Goal: Use online tool/utility: Utilize a website feature to perform a specific function

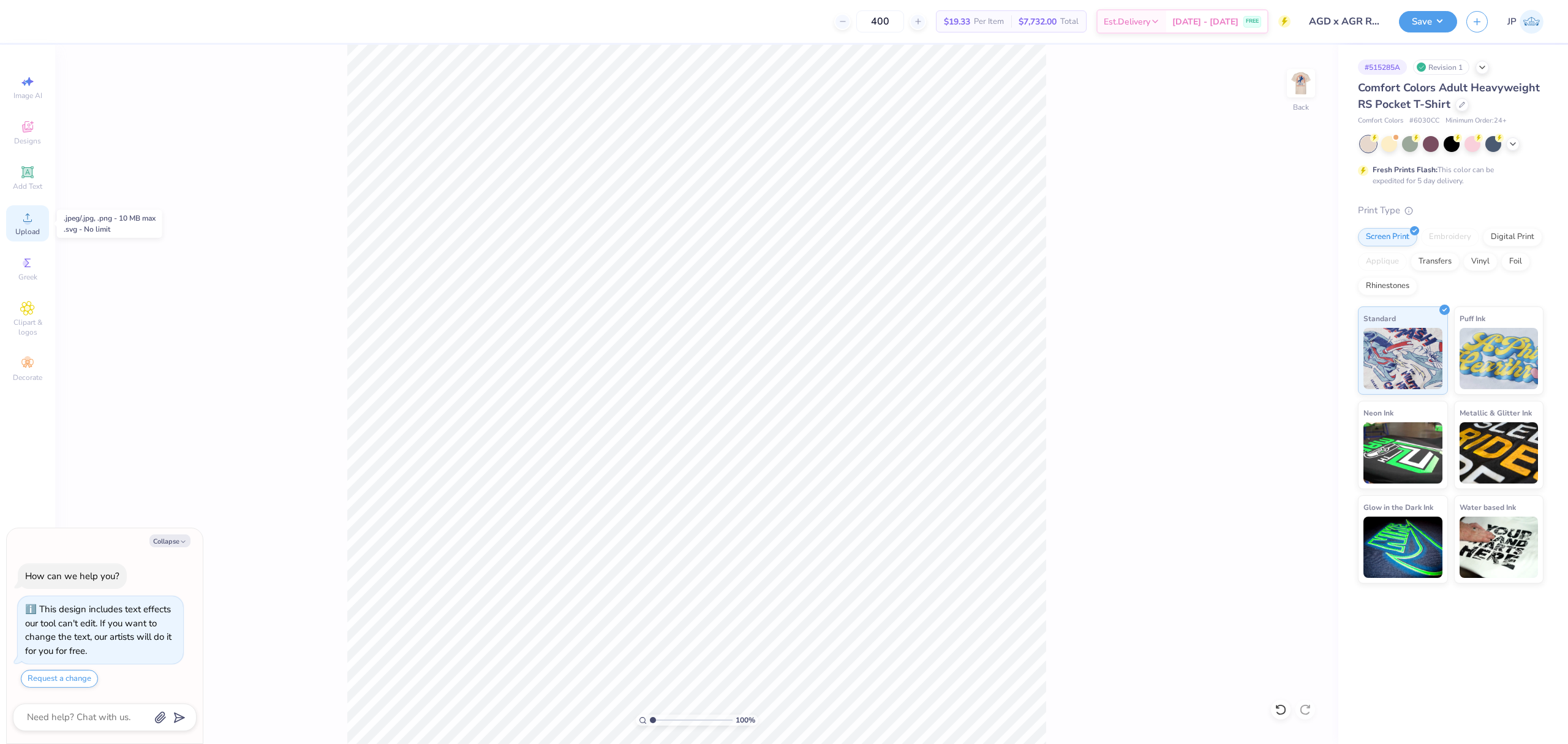
click at [30, 228] on span "Upload" at bounding box center [27, 232] width 24 height 10
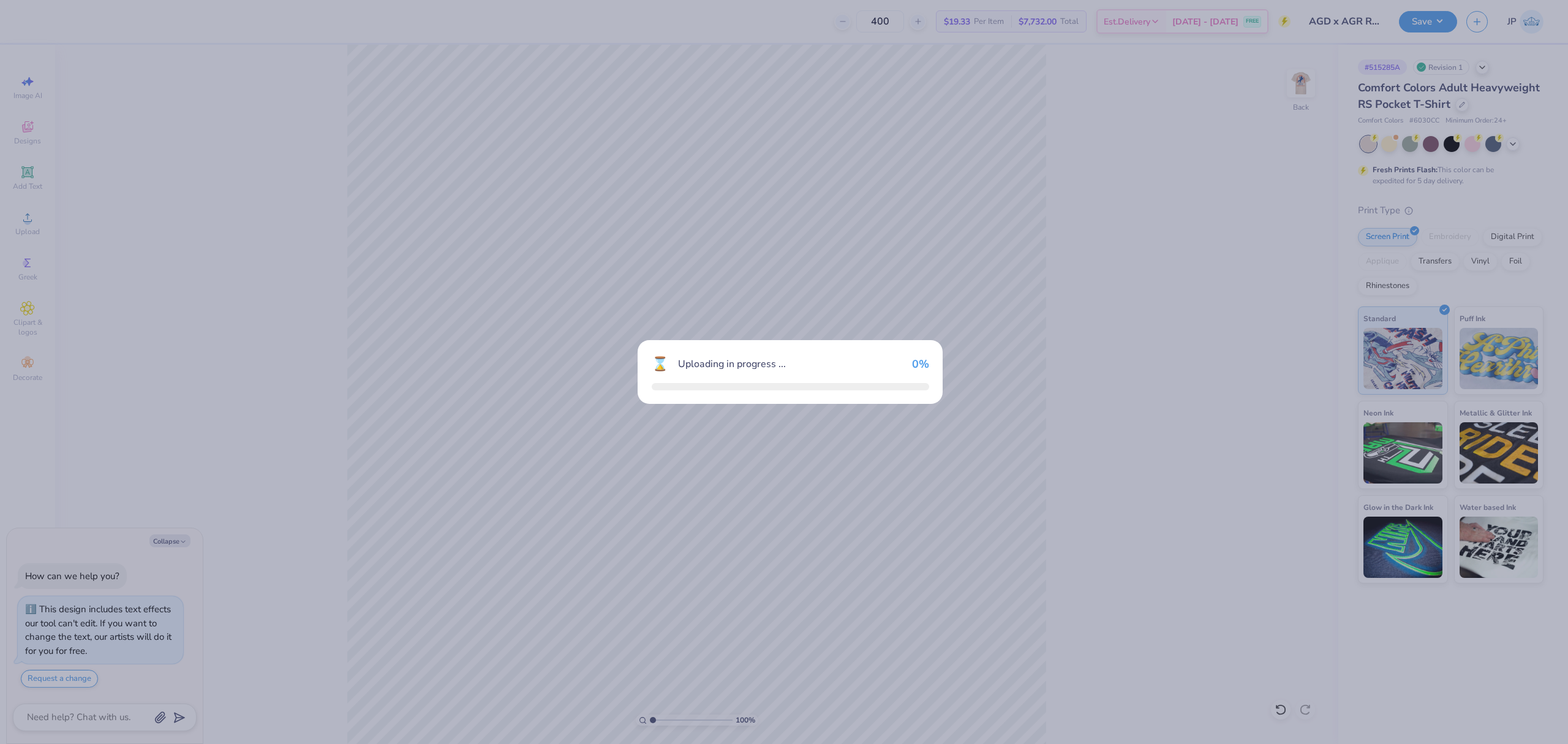
type textarea "x"
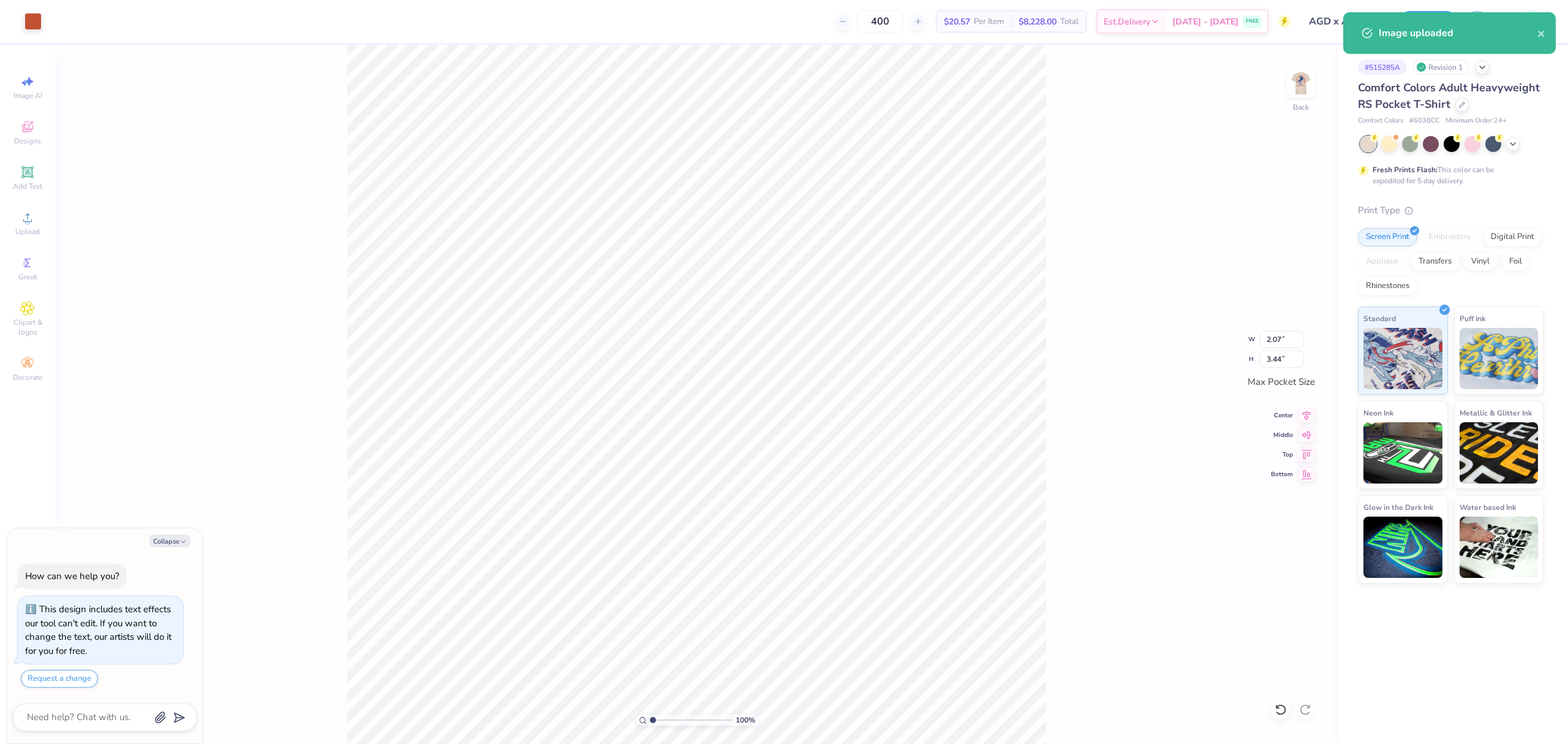
drag, startPoint x: 648, startPoint y: 716, endPoint x: 684, endPoint y: 716, distance: 36.0
click at [684, 716] on div "100 %" at bounding box center [697, 720] width 122 height 11
type input "1"
drag, startPoint x: 659, startPoint y: 720, endPoint x: 643, endPoint y: 699, distance: 26.4
click at [649, 714] on input "range" at bounding box center [691, 720] width 83 height 11
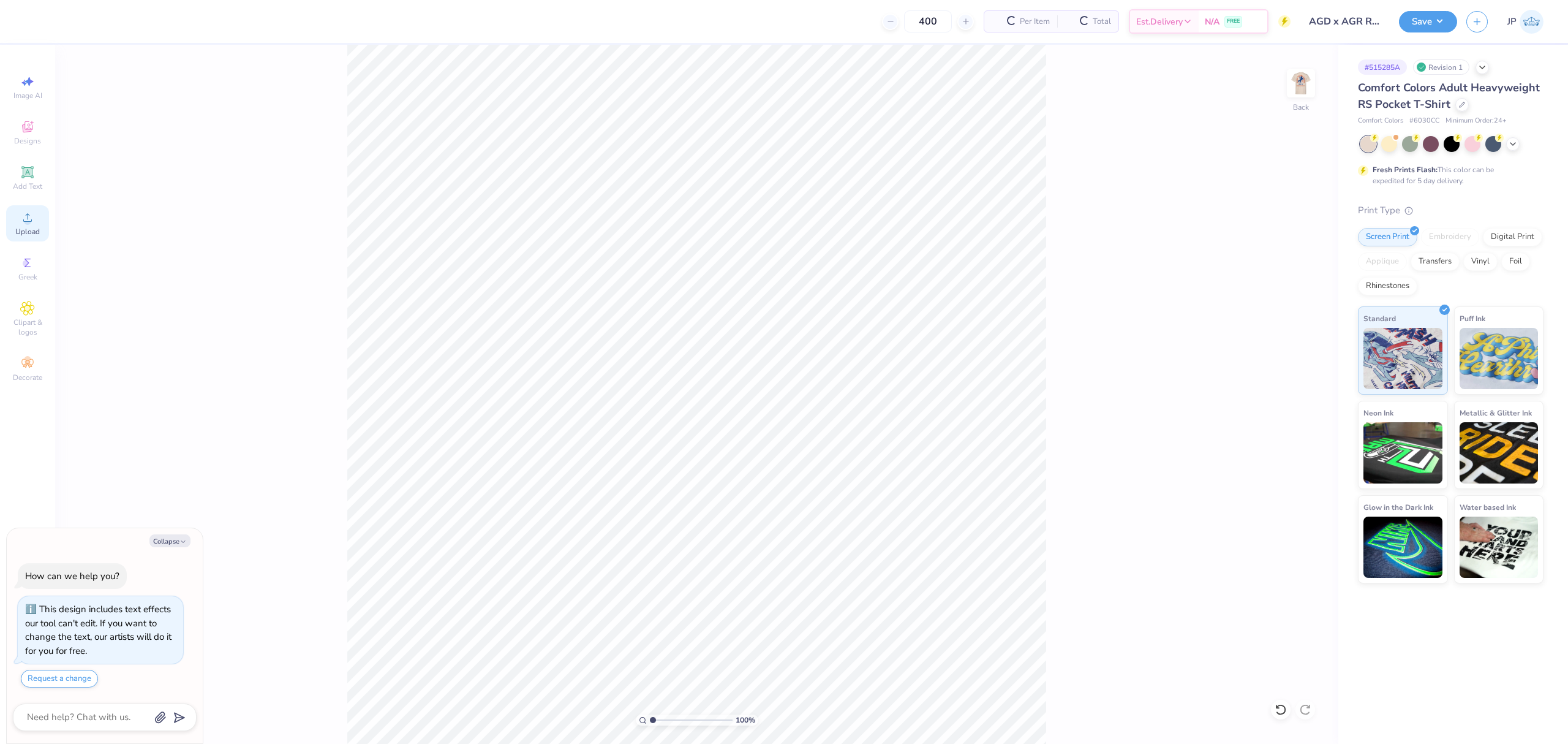
click at [40, 211] on div "Upload" at bounding box center [28, 224] width 43 height 36
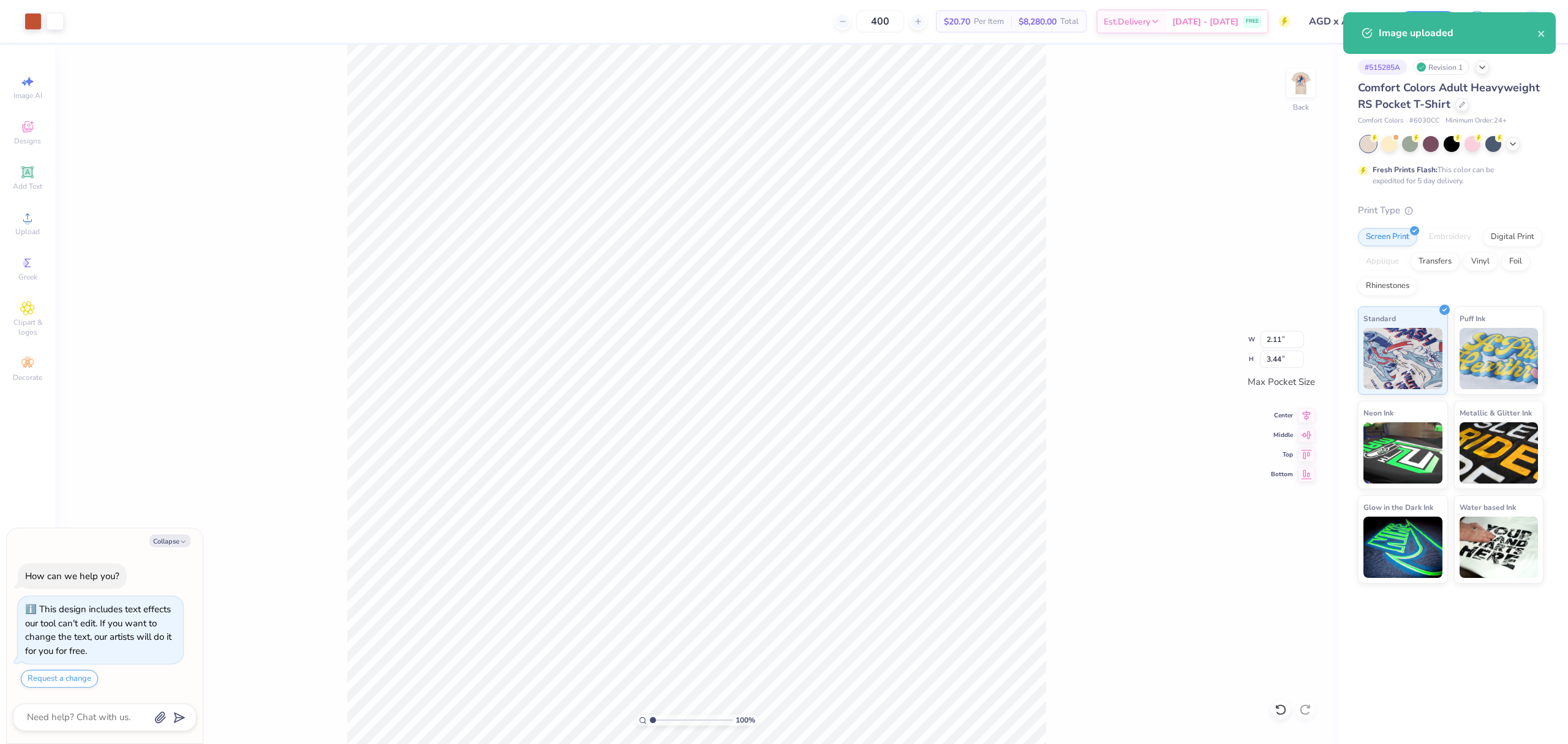
click at [1054, 320] on div "100 % Back W 2.11 2.11 " H 3.44 3.44 " Max Pocket Size Center Middle Top Bottom" at bounding box center [697, 394] width 1283 height 699
type textarea "x"
click at [1275, 354] on input "3.44" at bounding box center [1282, 359] width 44 height 17
click at [1275, 356] on input "3.44" at bounding box center [1282, 359] width 44 height 17
drag, startPoint x: 1275, startPoint y: 356, endPoint x: 1457, endPoint y: 351, distance: 182.1
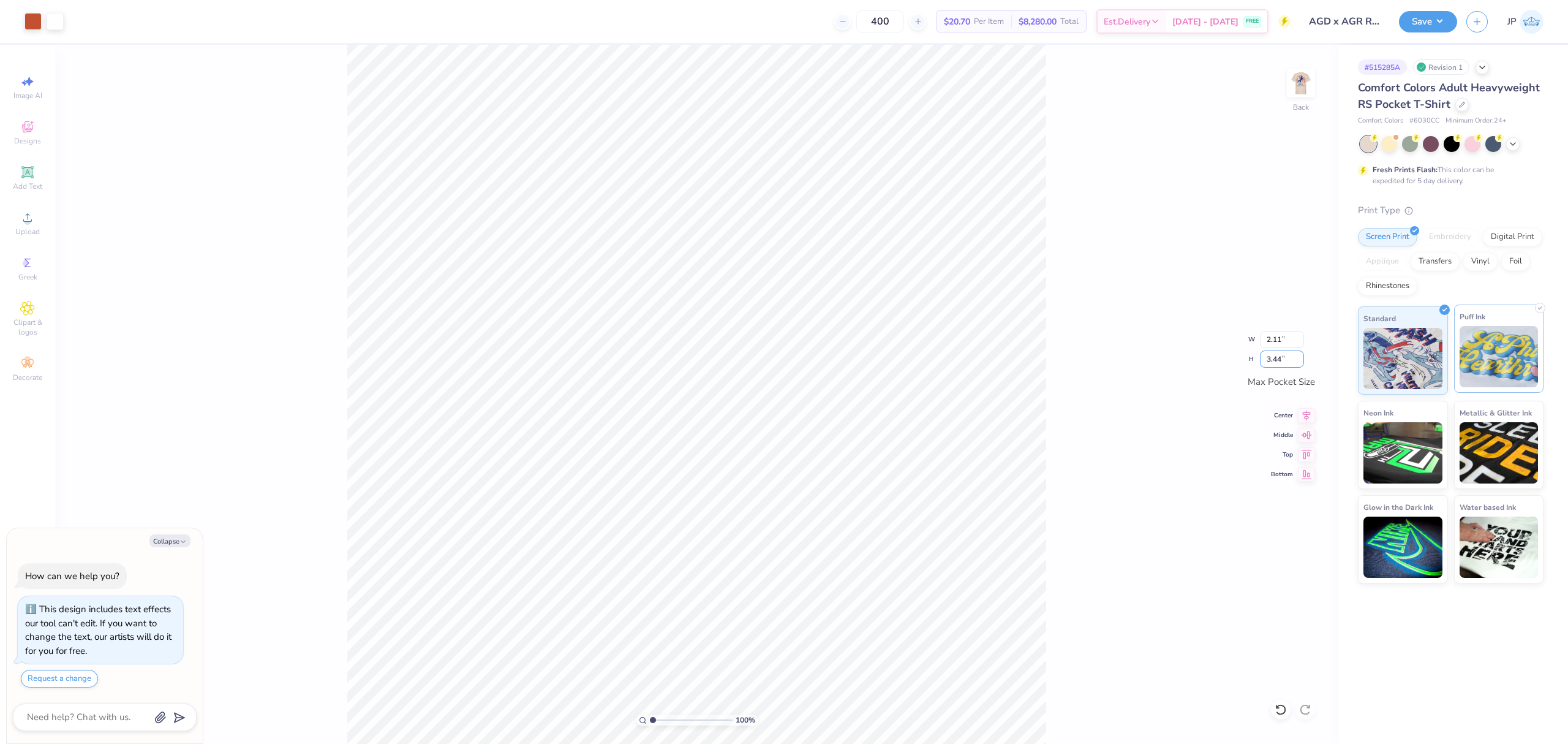
click at [1281, 356] on input "3.44" at bounding box center [1282, 359] width 44 height 17
type input "3.5"
type textarea "x"
type input "2.15"
type input "3.50"
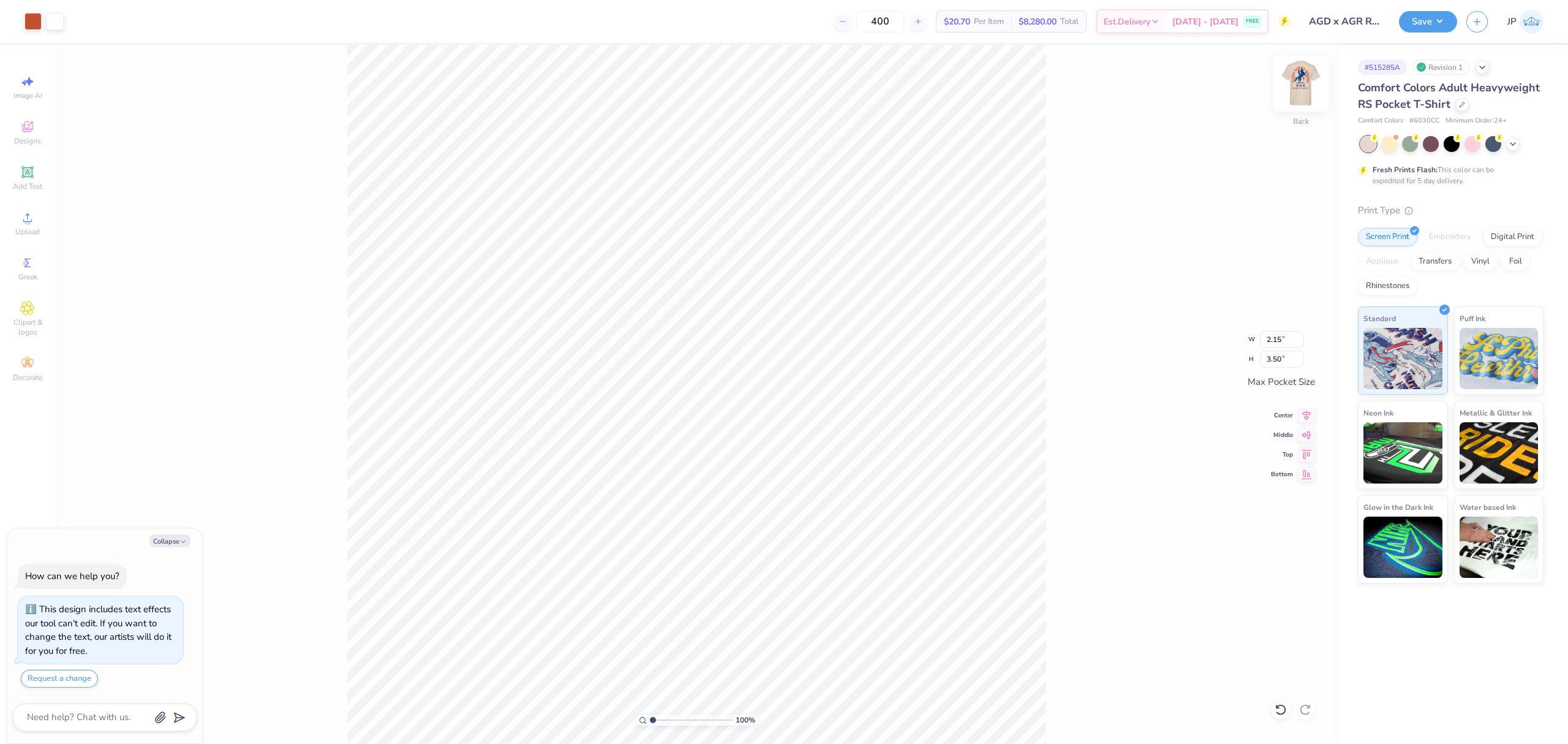
click at [1291, 93] on img at bounding box center [1300, 83] width 49 height 49
click at [236, 577] on div "100 % Front W 11.30 H 15.00 Y 2.77 Center Middle Top Bottom" at bounding box center [697, 394] width 1283 height 699
click at [30, 223] on icon at bounding box center [27, 217] width 15 height 15
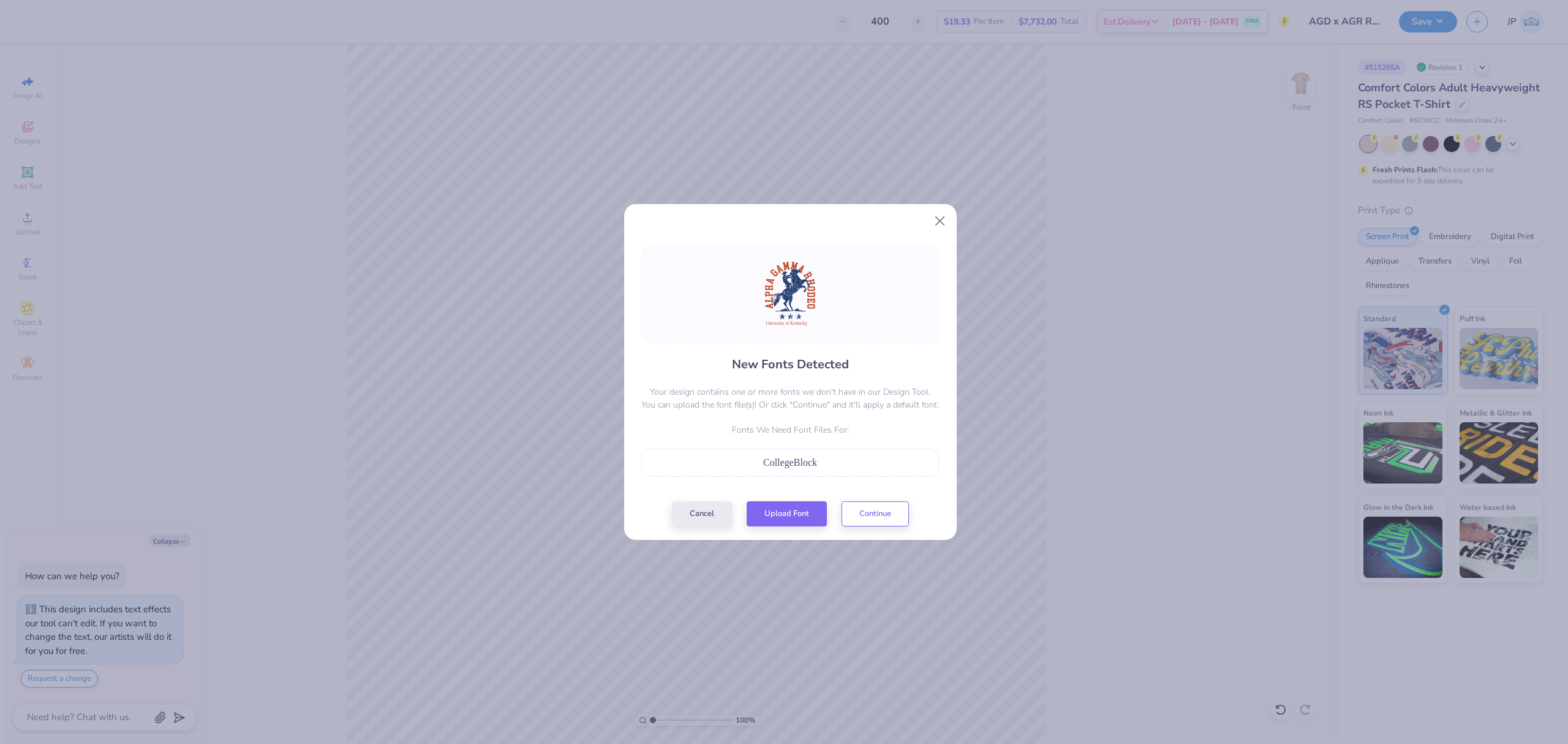
click at [1130, 523] on div "New Fonts Detected Your design contains one or more fonts we don't have in our …" at bounding box center [784, 372] width 1568 height 744
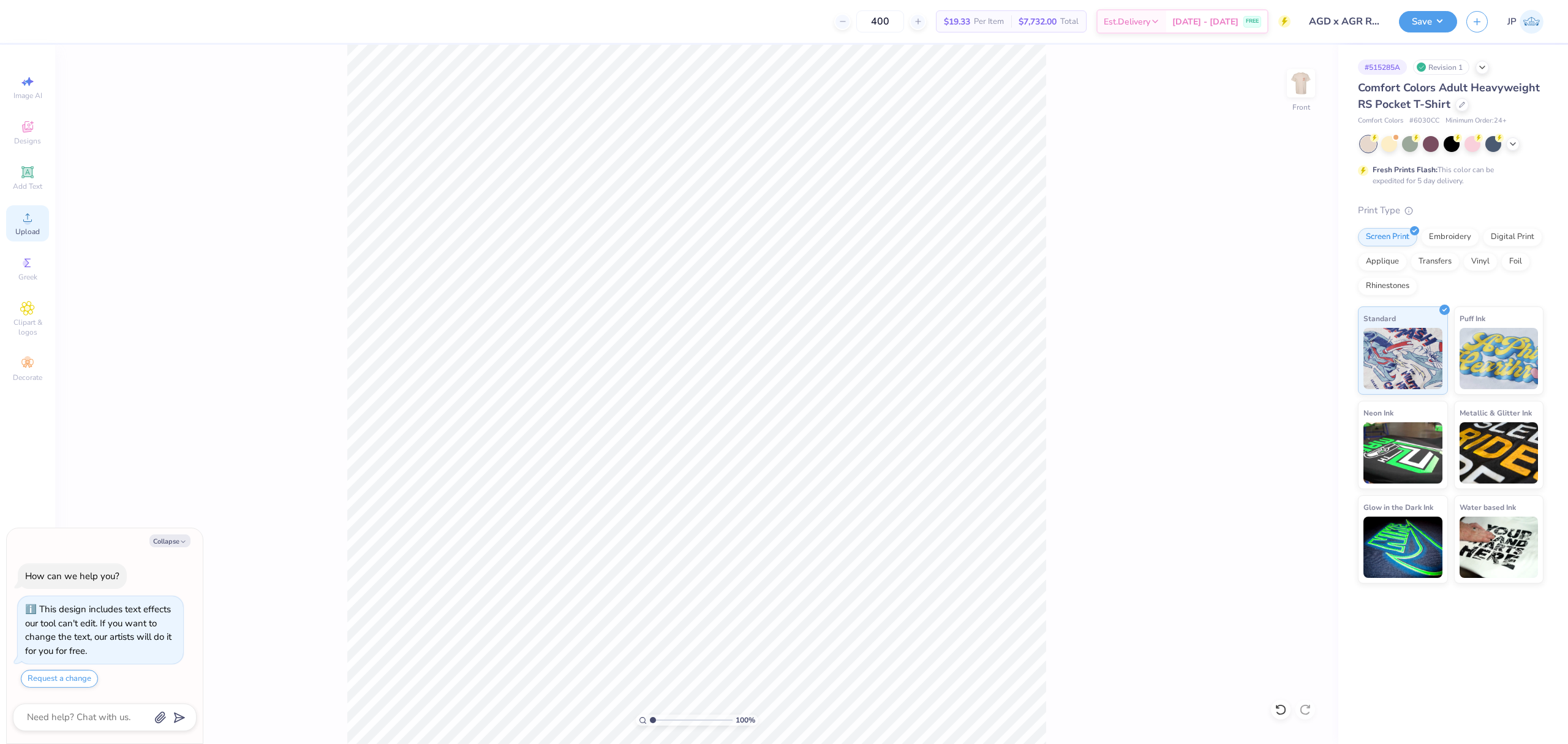
click at [23, 221] on icon at bounding box center [27, 217] width 15 height 15
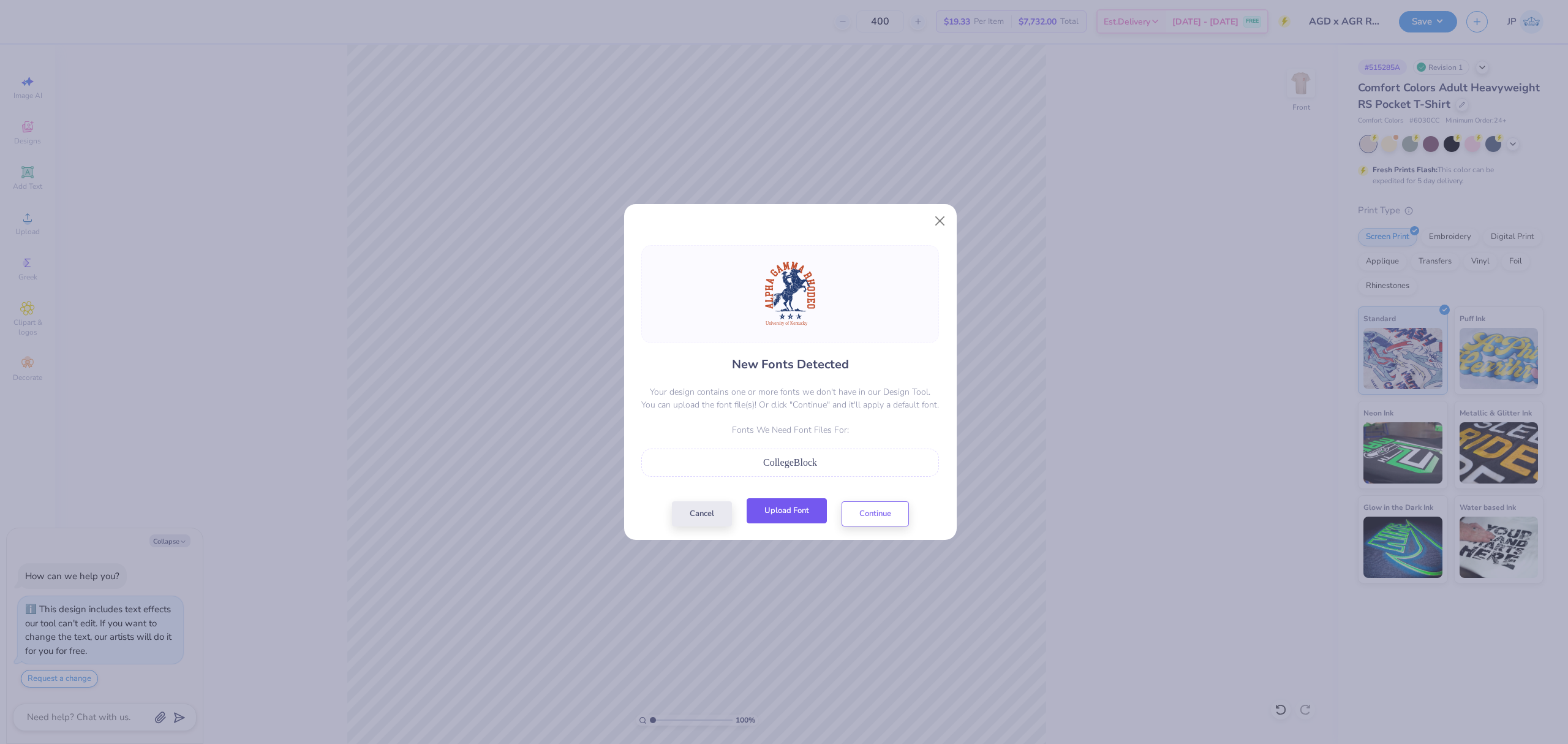
click at [801, 511] on button "Upload Font" at bounding box center [786, 511] width 80 height 25
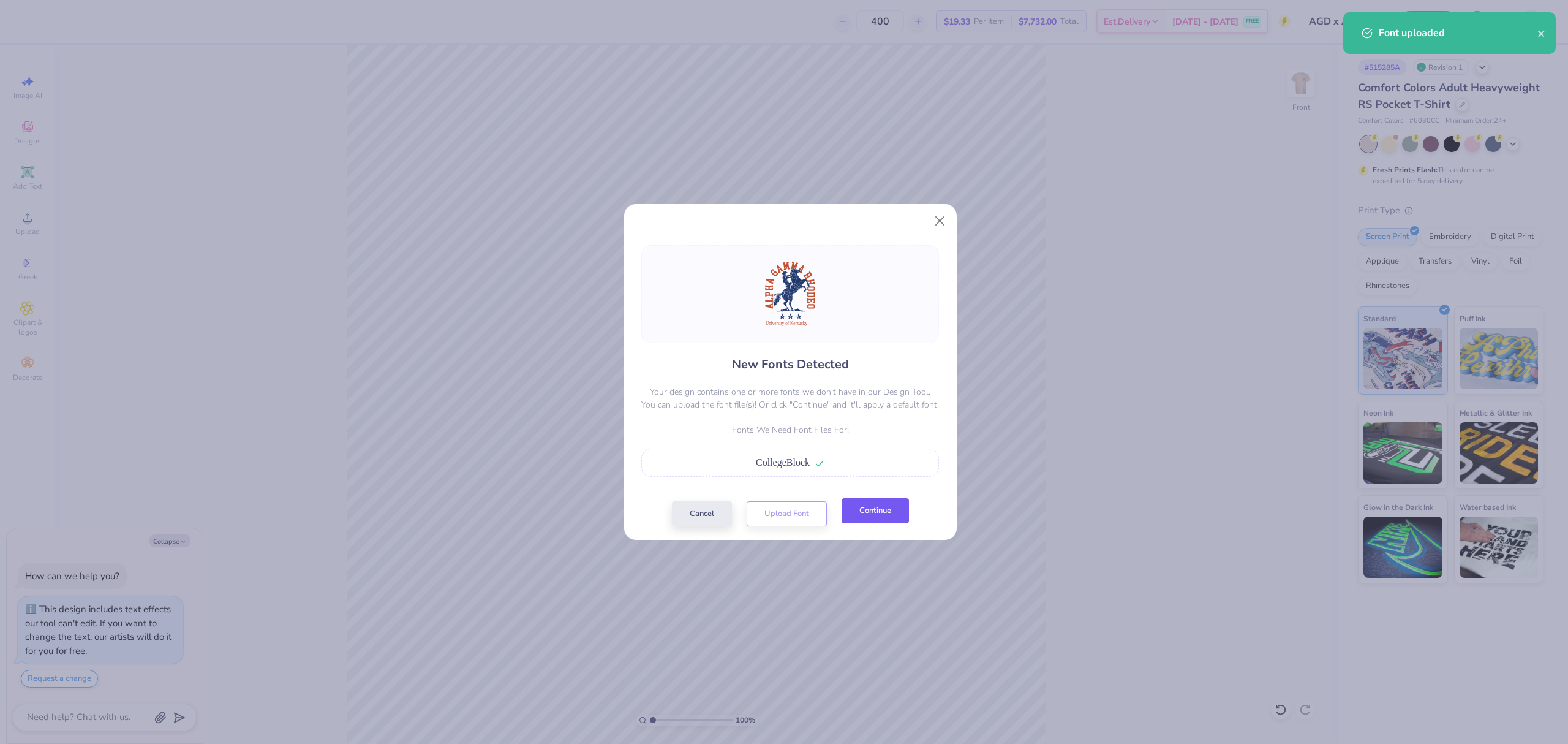
click at [890, 508] on button "Continue" at bounding box center [875, 511] width 67 height 25
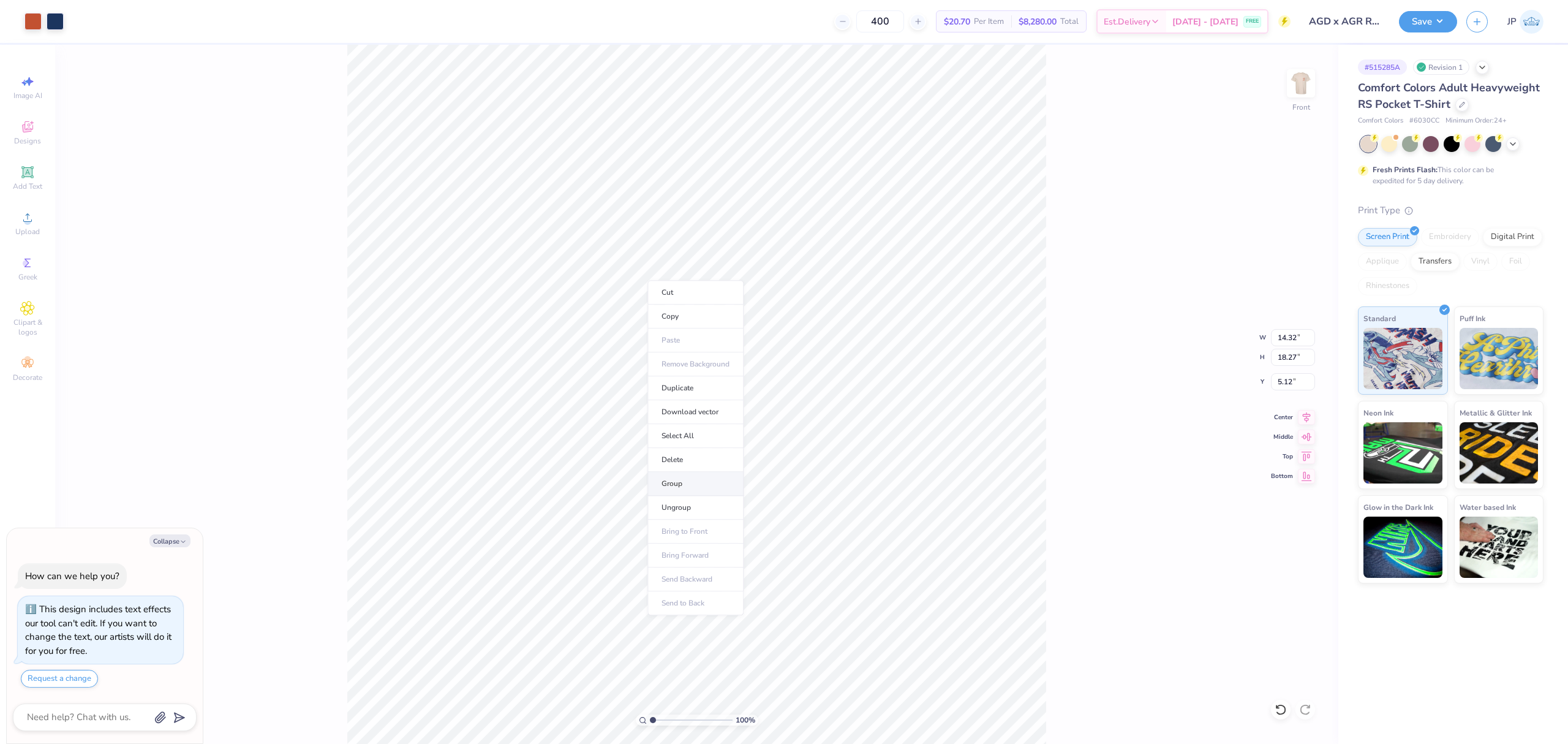
click at [674, 487] on li "Group" at bounding box center [695, 484] width 96 height 24
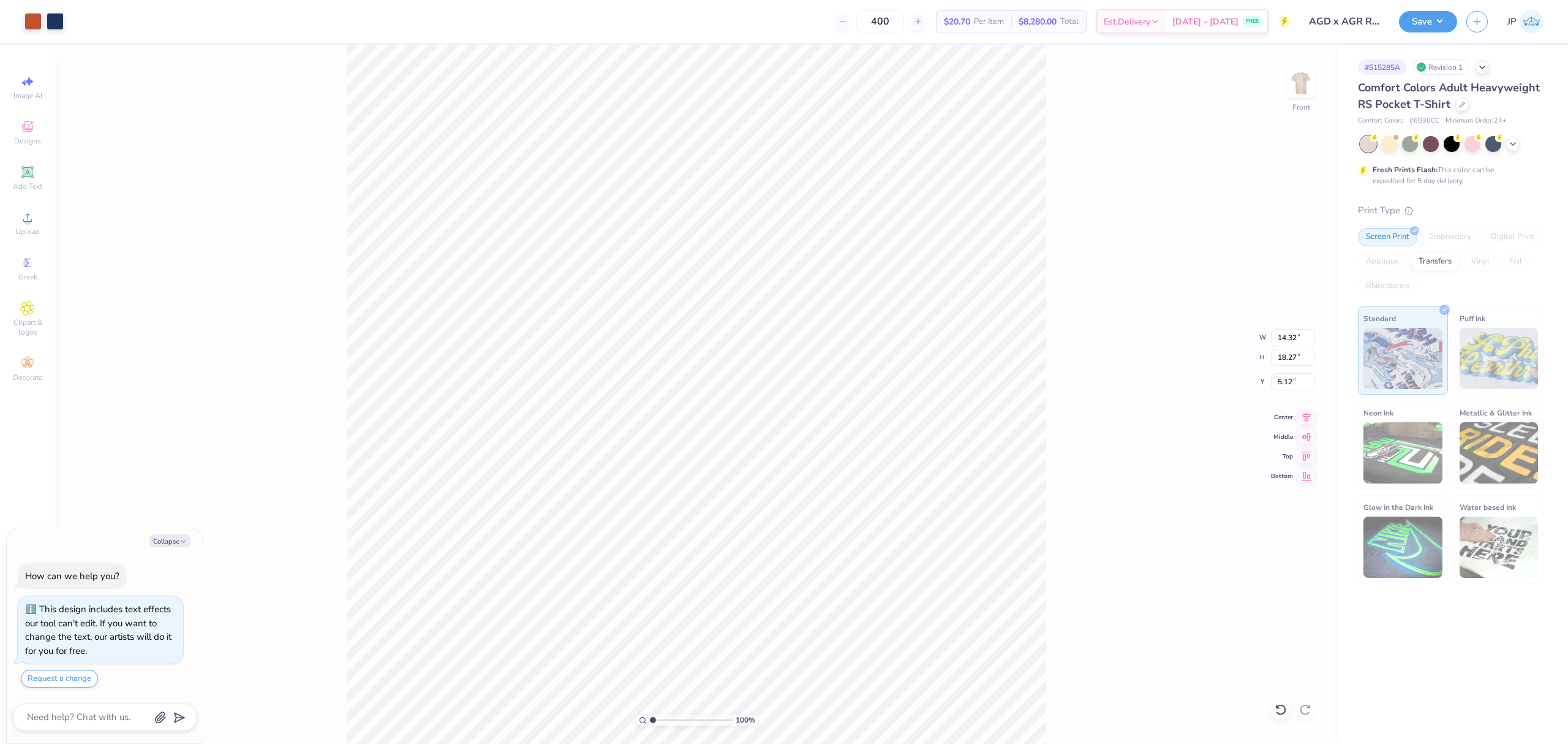
type textarea "x"
click at [1290, 354] on input "18.27" at bounding box center [1293, 357] width 44 height 17
type input "15"
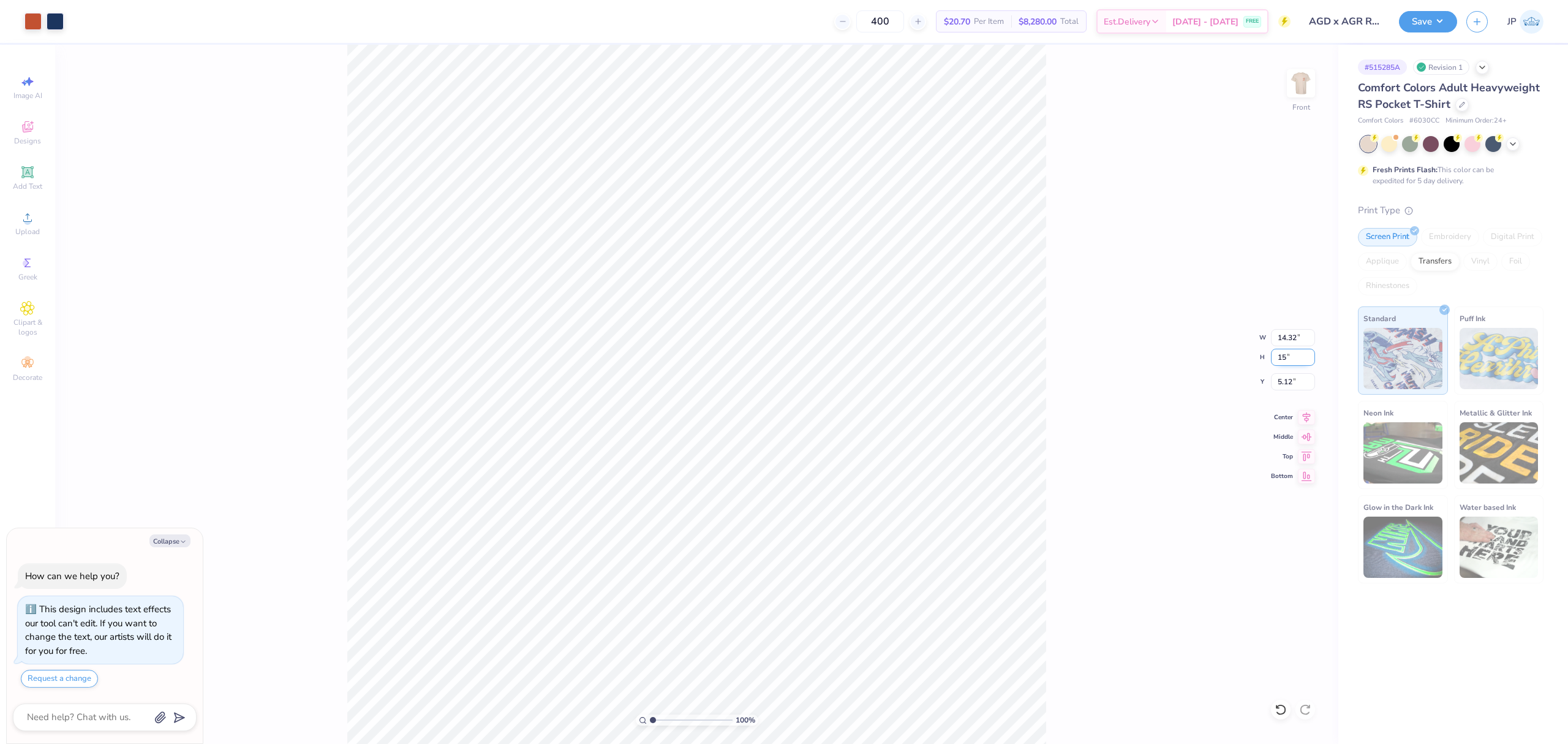
type textarea "x"
type input "11.76"
type input "15.00"
type input "6.76"
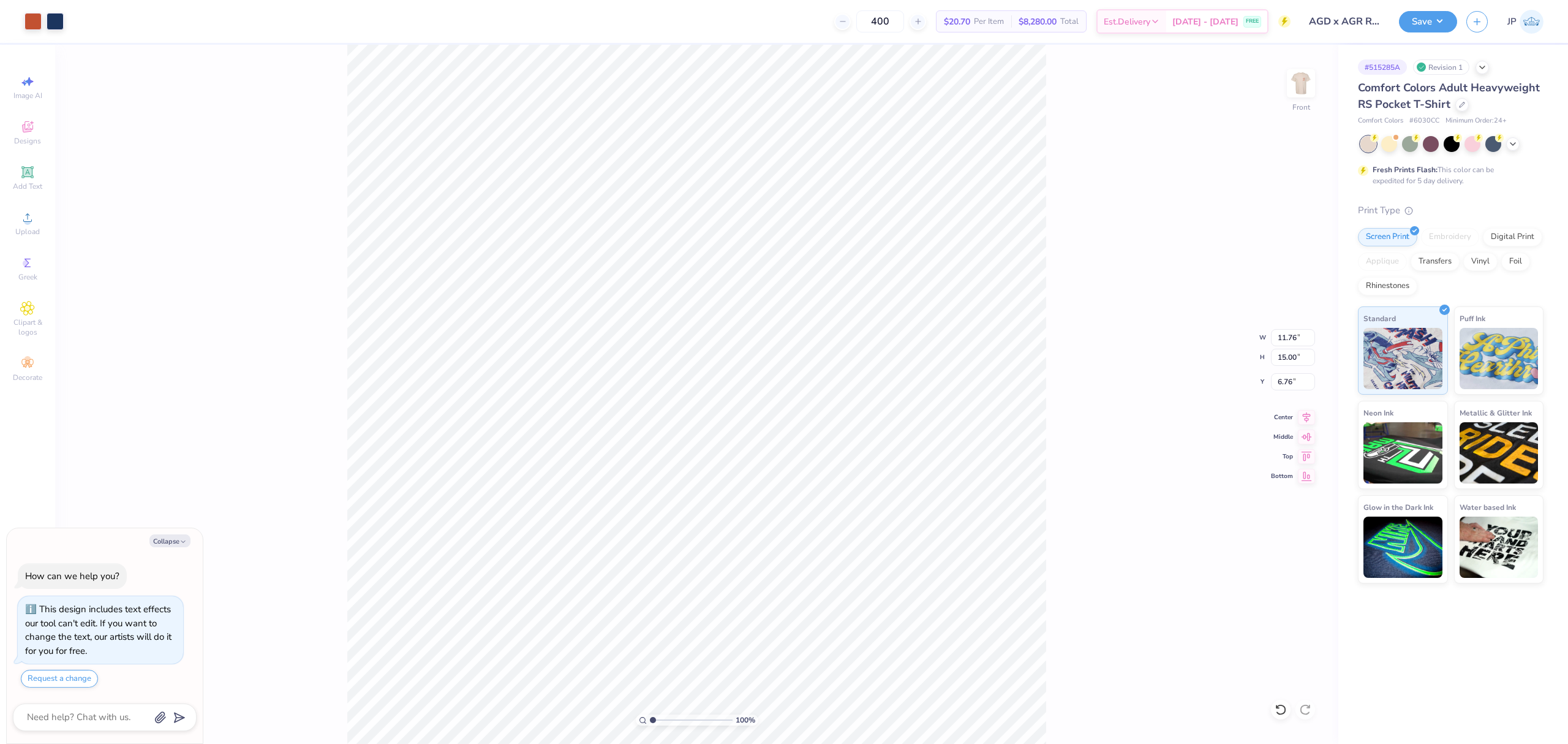
click at [1281, 394] on div "100 % Front W 11.76 11.76 " H 15.00 15.00 " Y 6.76 6.76 " Center Middle Top Bot…" at bounding box center [697, 394] width 1283 height 699
click at [1280, 379] on div "100 % Front W 11.76 H 15.00 Y 6.76 Center Middle Top Bottom" at bounding box center [697, 394] width 1283 height 699
type textarea "x"
click at [1280, 388] on input "6.76" at bounding box center [1293, 381] width 44 height 17
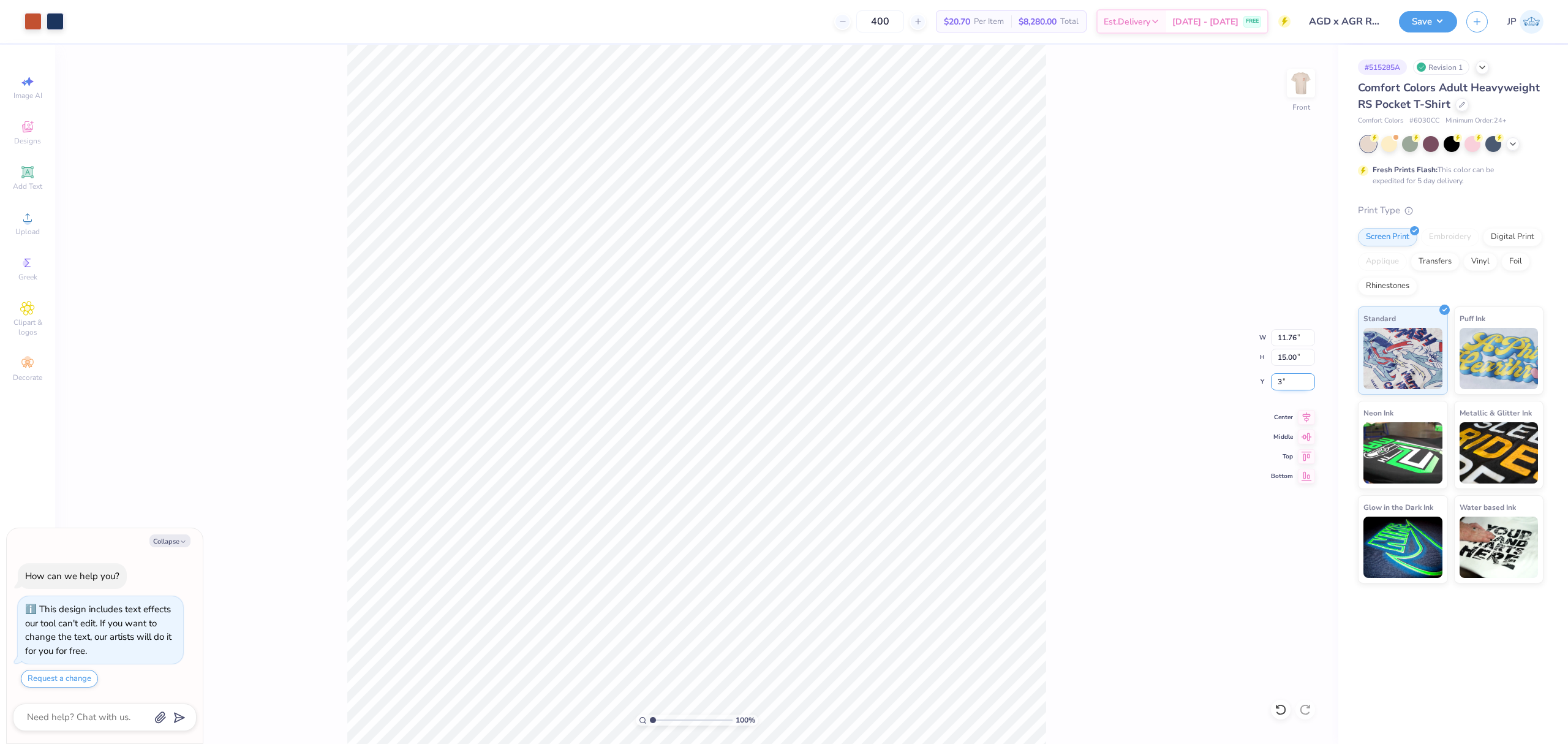
type input "3"
type textarea "x"
type input "3.00"
click at [57, 21] on div at bounding box center [55, 20] width 17 height 17
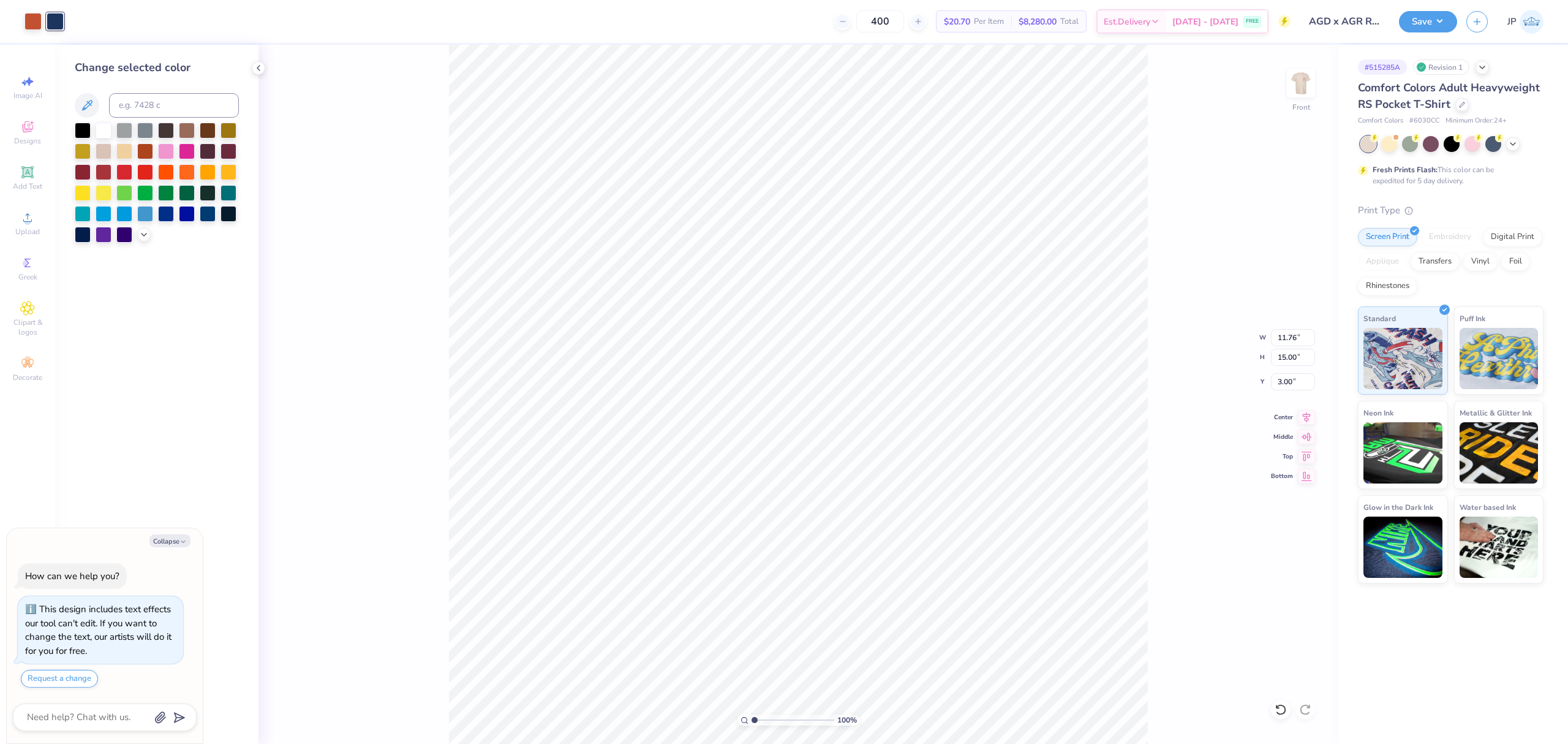
click at [141, 243] on div at bounding box center [156, 183] width 164 height 120
click at [137, 236] on div at bounding box center [143, 233] width 13 height 13
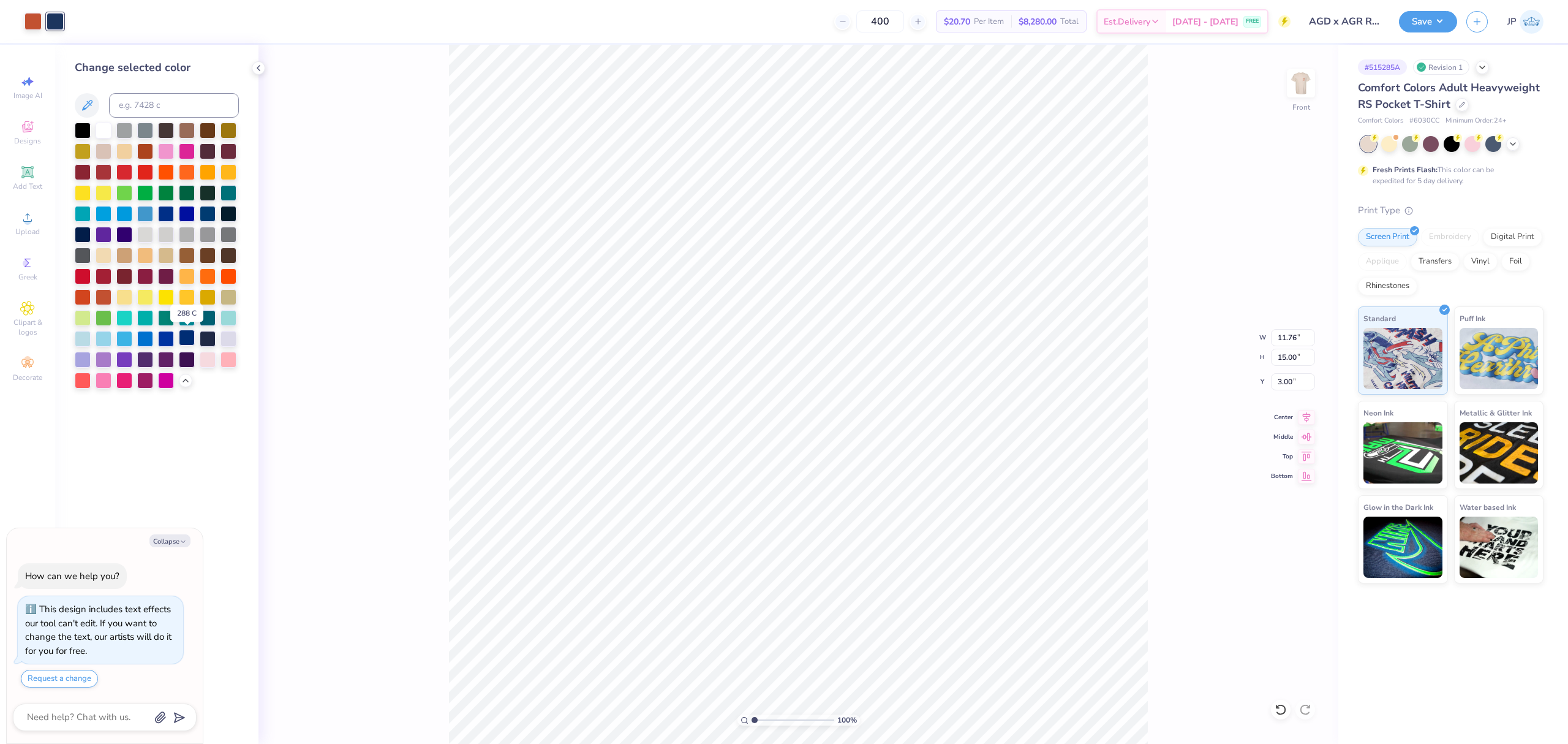
click at [183, 340] on div at bounding box center [187, 337] width 16 height 16
click at [1303, 81] on img at bounding box center [1300, 83] width 49 height 49
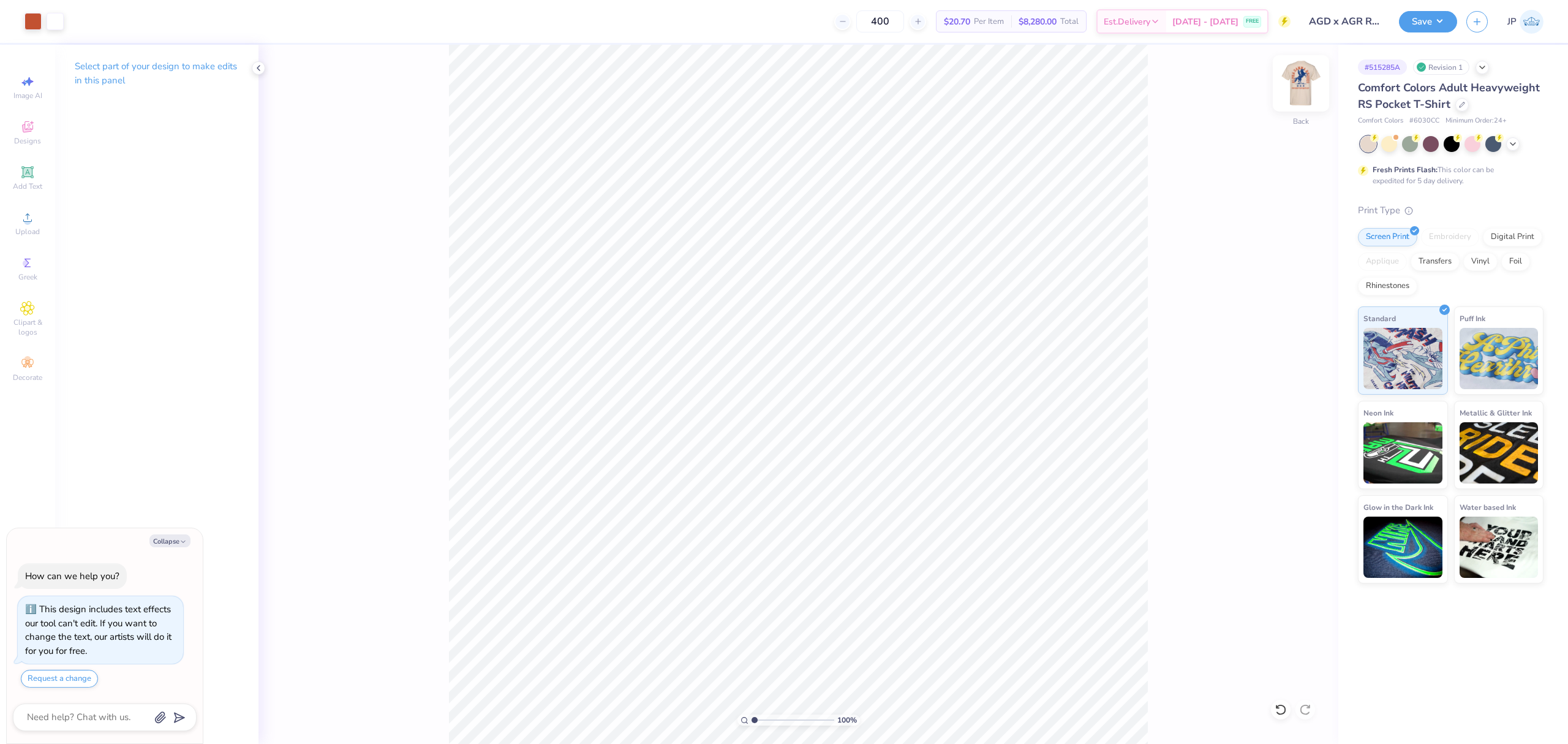
click at [1297, 75] on img at bounding box center [1300, 83] width 49 height 49
click at [1430, 30] on button "Save" at bounding box center [1428, 19] width 58 height 21
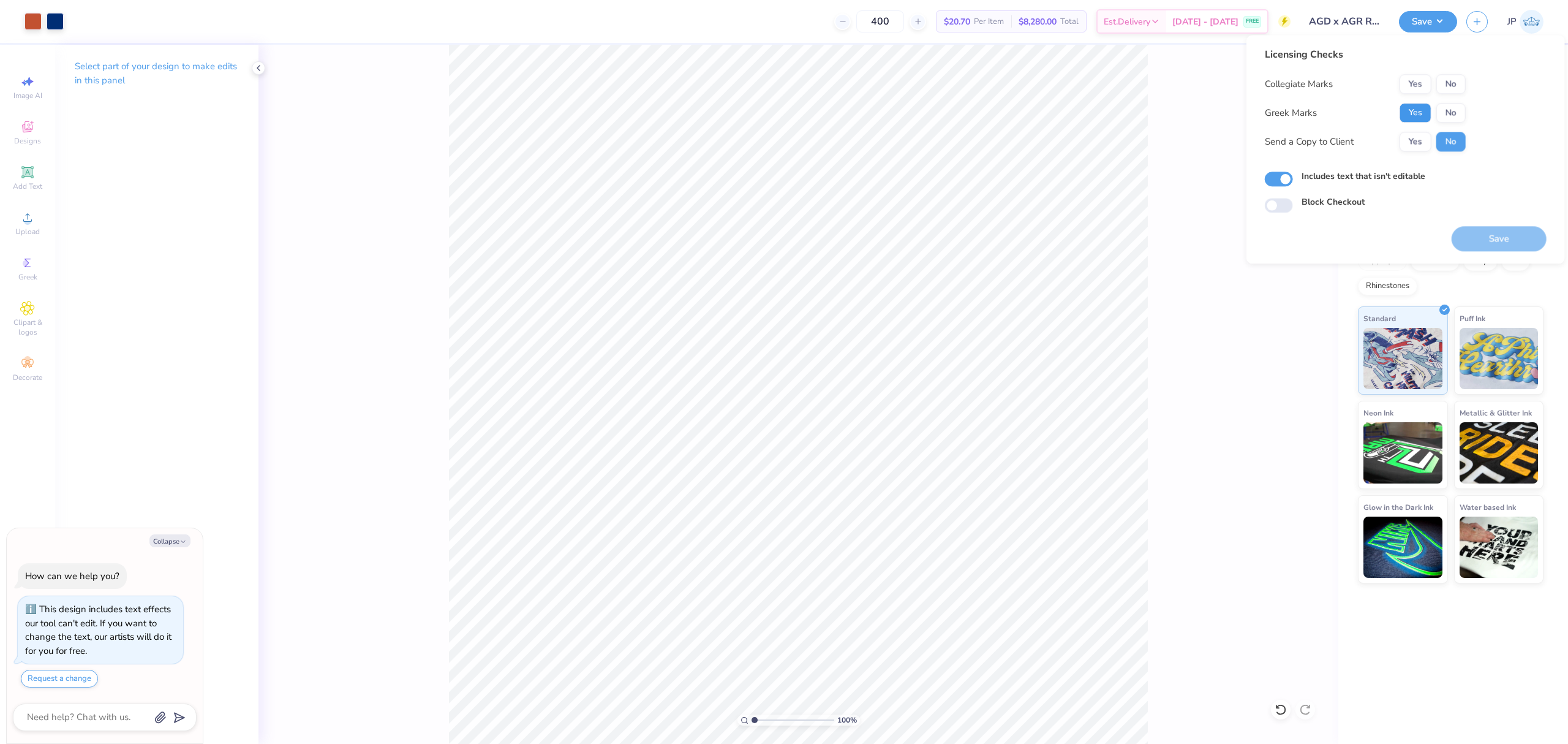
click at [1409, 114] on button "Yes" at bounding box center [1415, 113] width 32 height 19
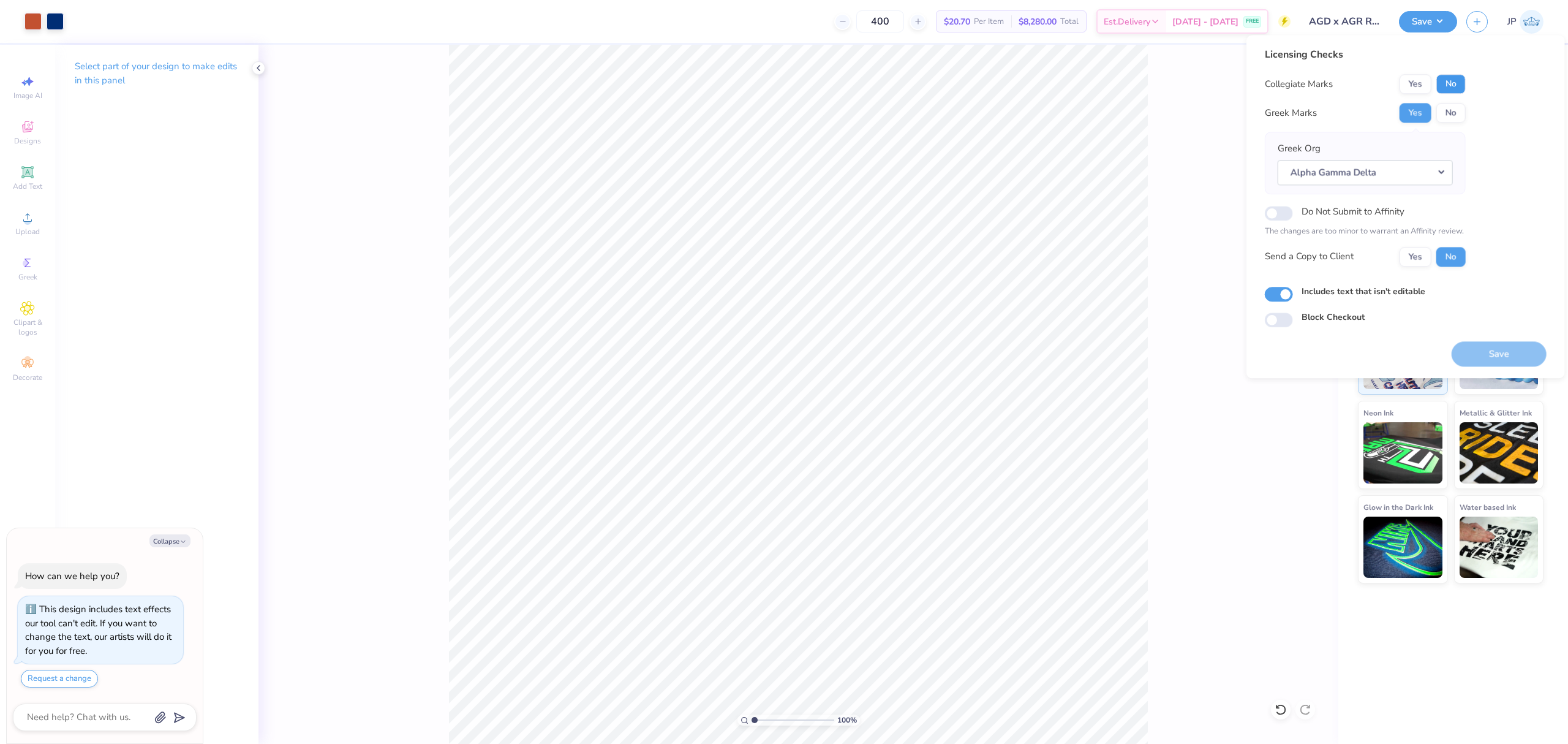
click at [1448, 75] on button "No" at bounding box center [1450, 84] width 30 height 19
click at [1522, 348] on button "Save" at bounding box center [1499, 354] width 95 height 25
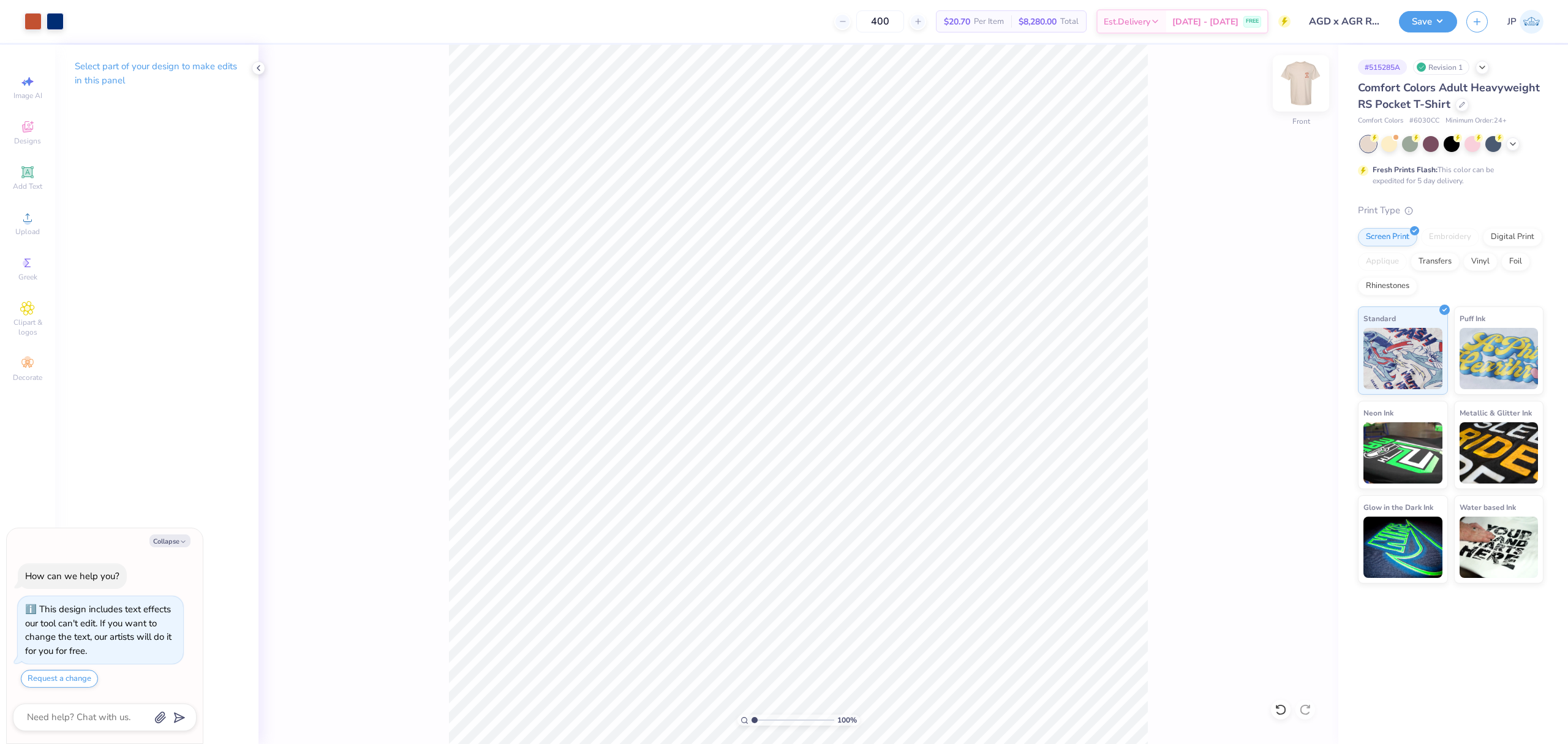
click at [1297, 87] on img at bounding box center [1300, 83] width 49 height 49
click at [35, 175] on div "Add Text" at bounding box center [28, 178] width 43 height 36
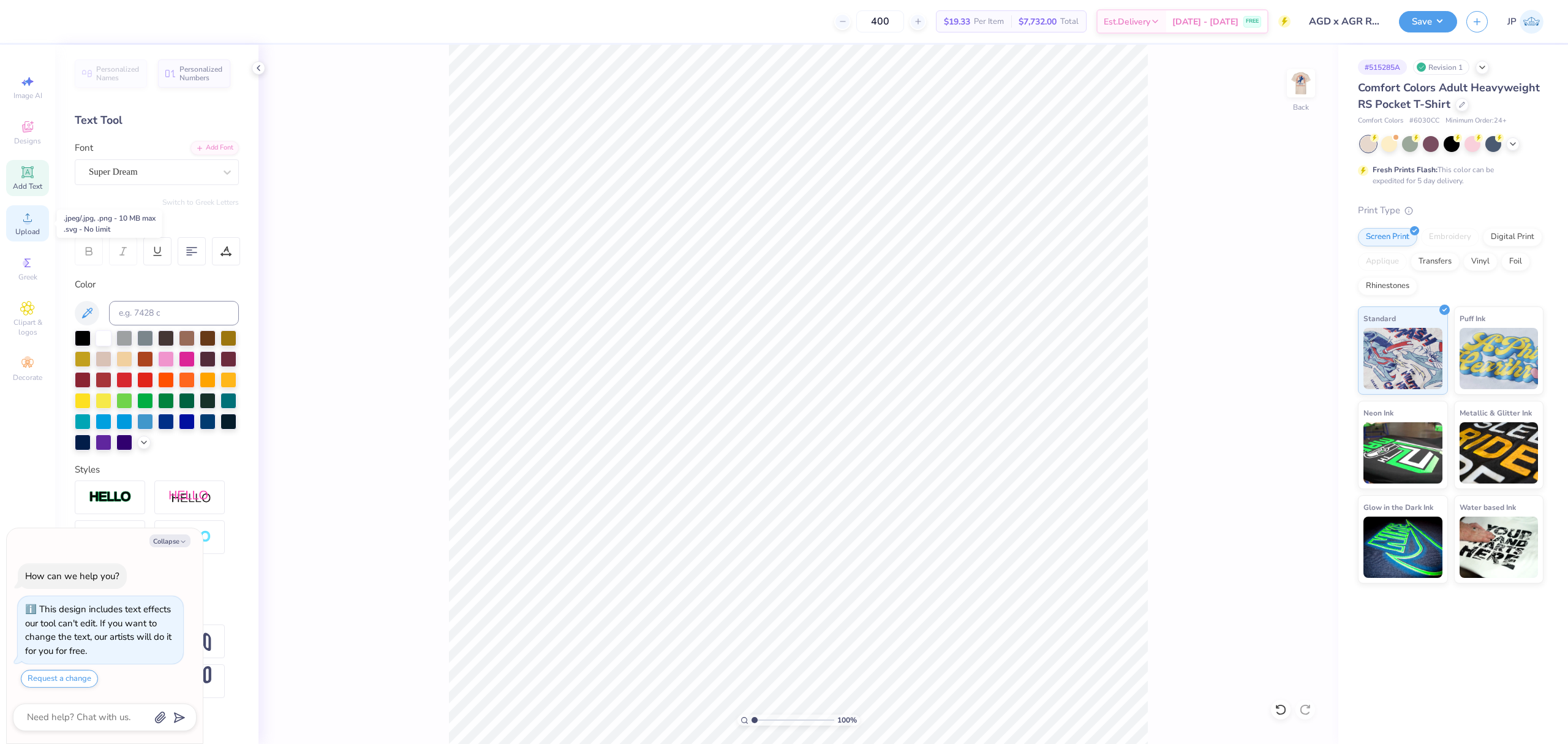
click at [40, 216] on div "Upload" at bounding box center [28, 224] width 43 height 36
click at [33, 217] on icon at bounding box center [27, 217] width 15 height 15
click at [1446, 25] on button "Save" at bounding box center [1428, 19] width 58 height 21
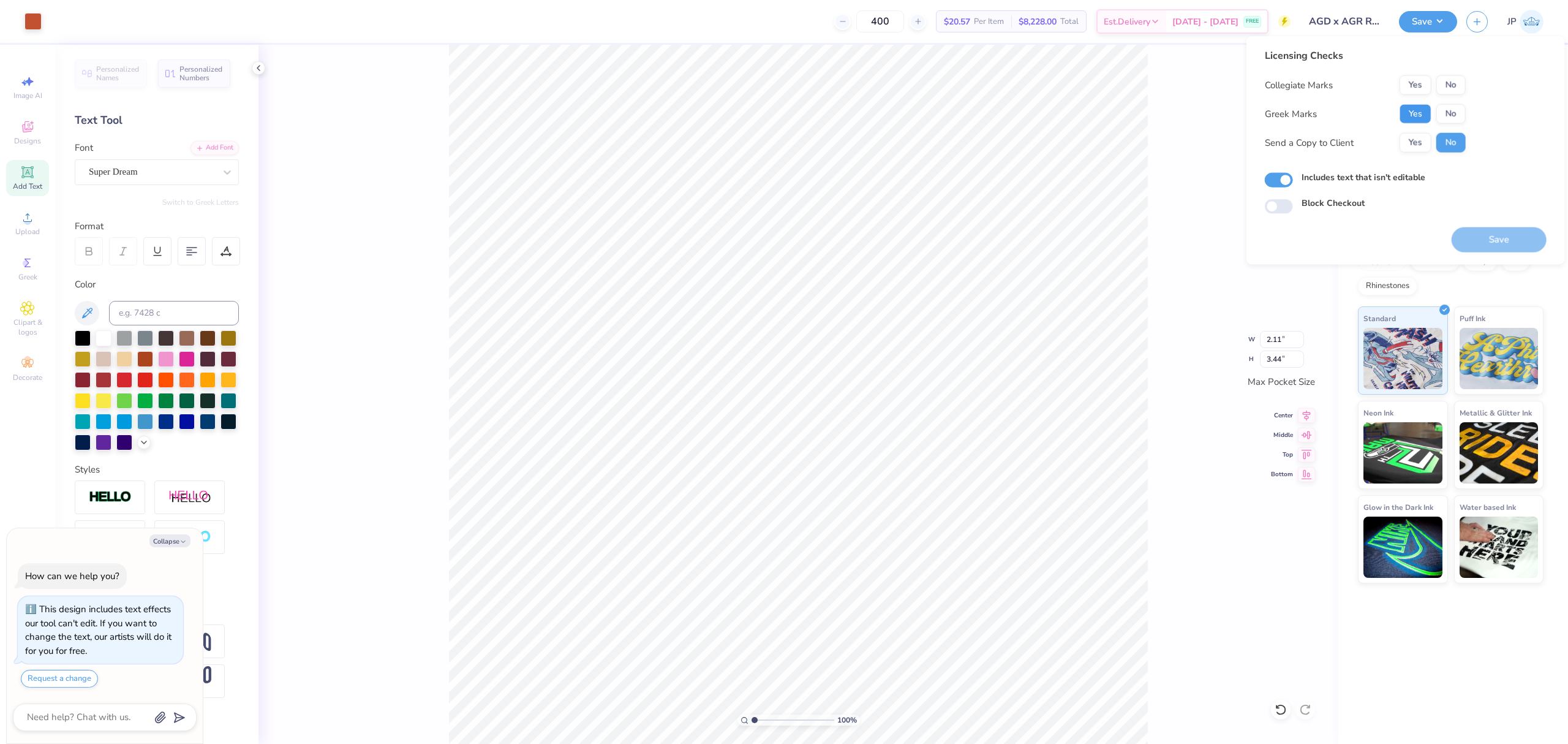
click at [1407, 114] on button "Yes" at bounding box center [1415, 114] width 32 height 19
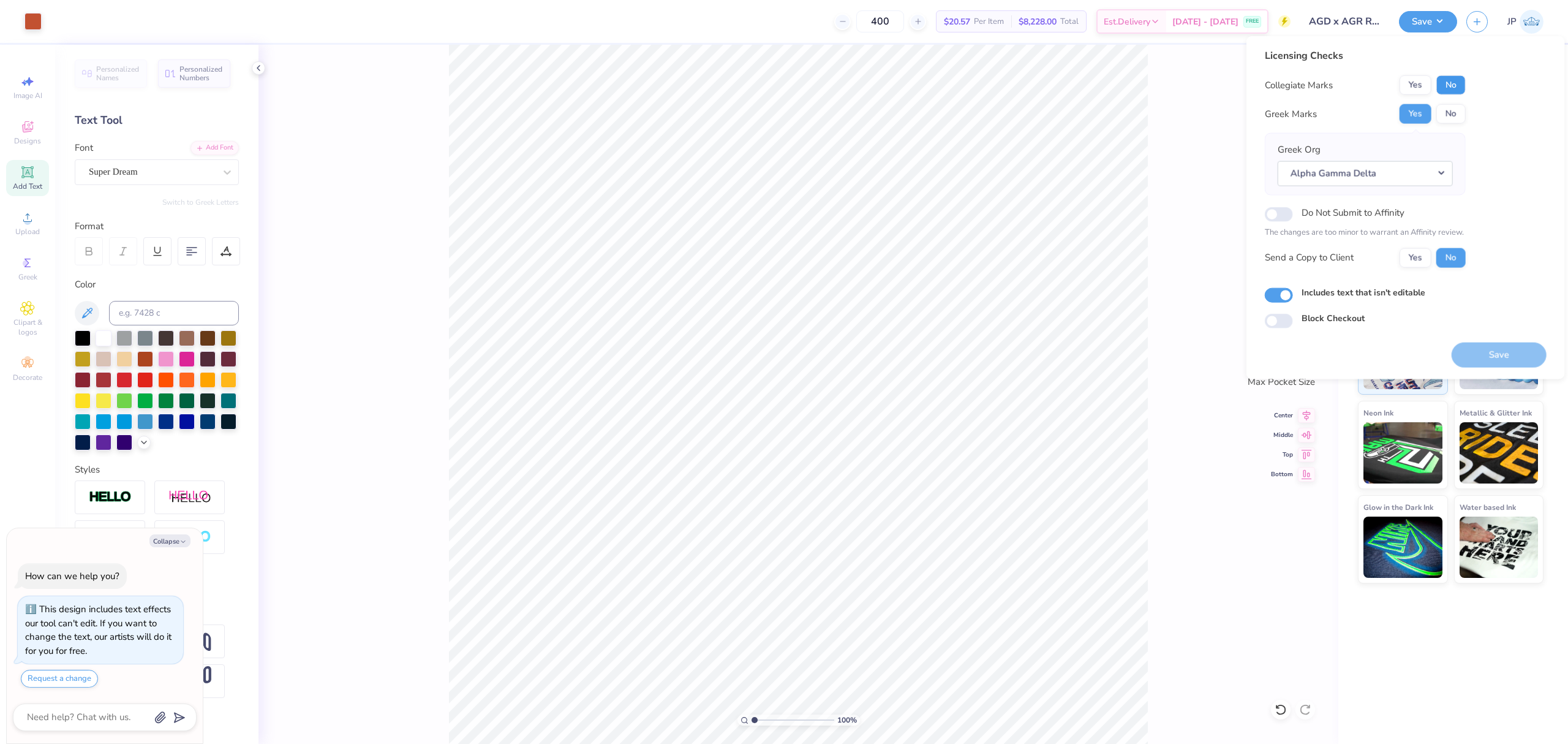
click at [1456, 89] on button "No" at bounding box center [1450, 85] width 30 height 19
click at [1480, 358] on button "Save" at bounding box center [1499, 354] width 95 height 25
type textarea "x"
